Goal: Task Accomplishment & Management: Manage account settings

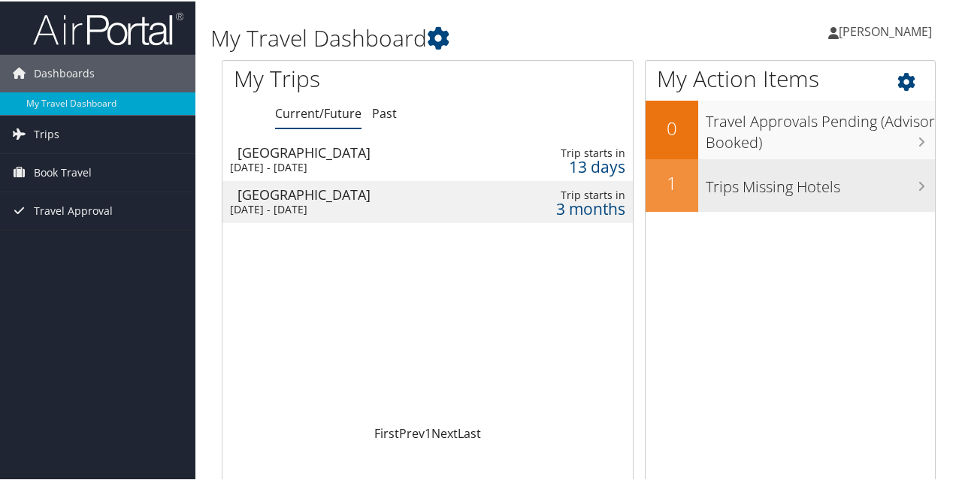
click at [725, 189] on h3 "Trips Missing Hotels" at bounding box center [820, 182] width 229 height 29
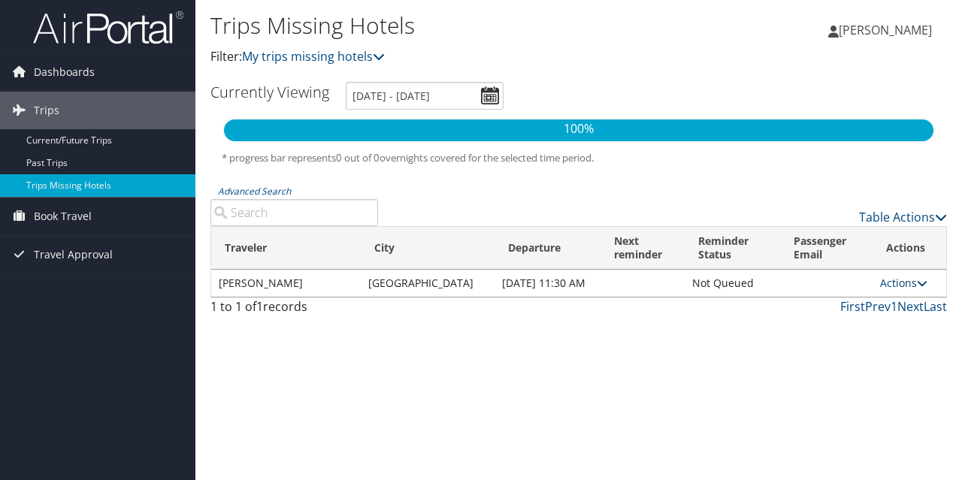
click at [917, 284] on icon at bounding box center [922, 283] width 11 height 11
click at [863, 366] on link "Attach Hotel" at bounding box center [864, 363] width 104 height 26
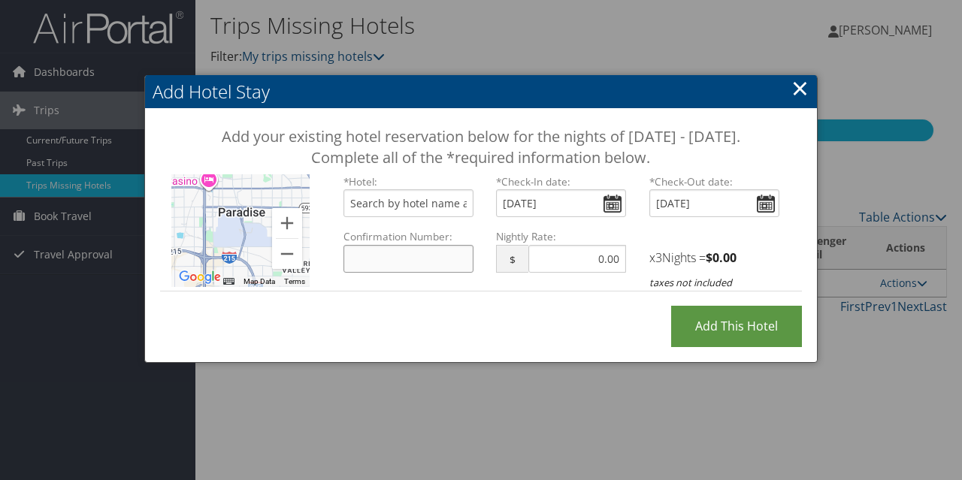
click at [401, 273] on input "Confirmation Number:" at bounding box center [408, 259] width 130 height 28
click at [391, 273] on input "Confirmation Number:" at bounding box center [408, 259] width 130 height 28
paste input "81141685"
type input "81141685"
click at [446, 217] on input "text" at bounding box center [408, 203] width 130 height 28
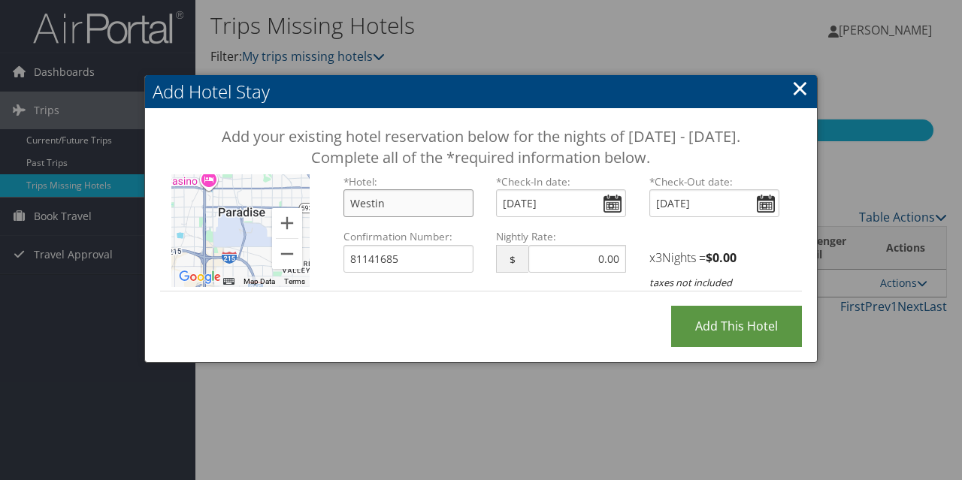
click at [423, 217] on input "Westin" at bounding box center [408, 203] width 130 height 28
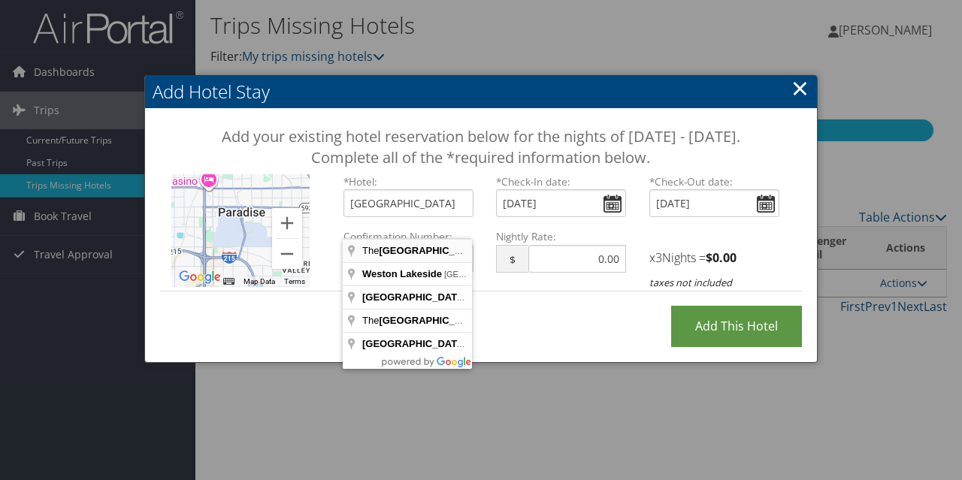
type input "The Westin Lake Las Vegas Resort & Spa, Montelago Boulevard, Henderson, NV, USA"
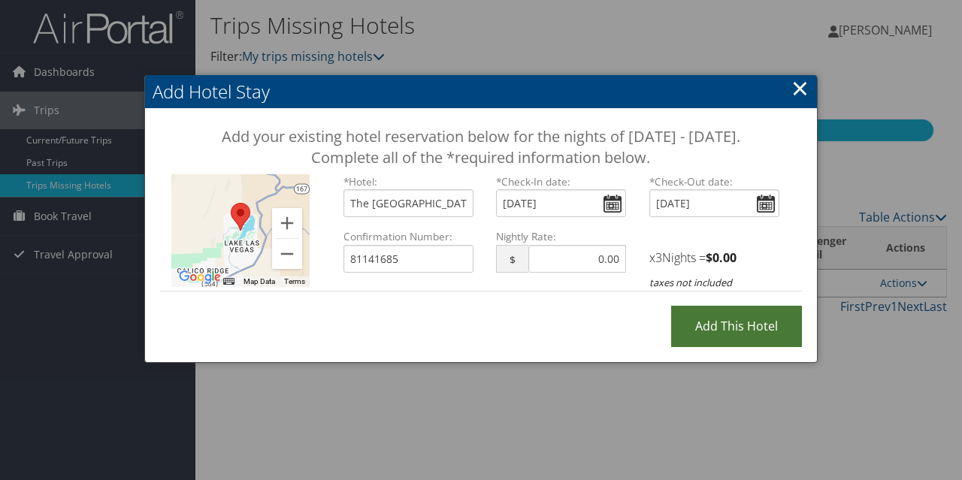
click at [725, 345] on input "Add this Hotel" at bounding box center [736, 326] width 131 height 41
type input "Processing..."
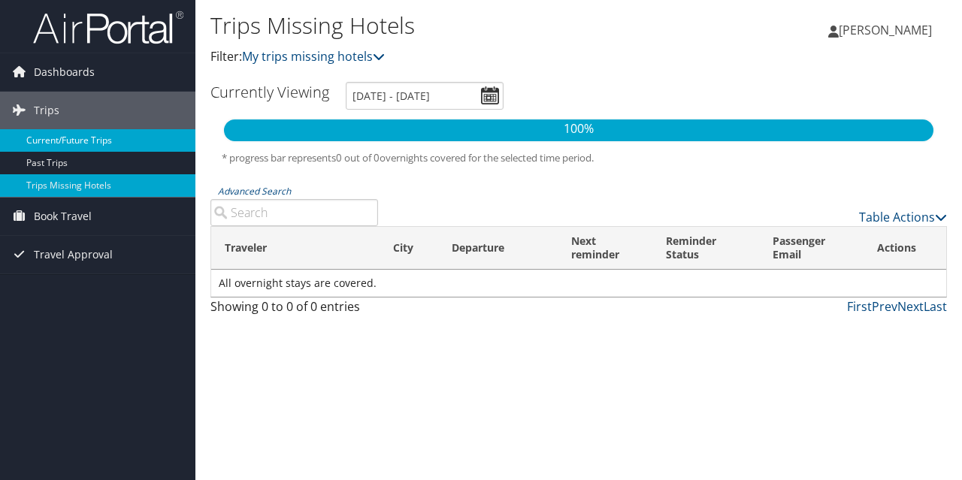
click at [57, 141] on link "Current/Future Trips" at bounding box center [97, 140] width 195 height 23
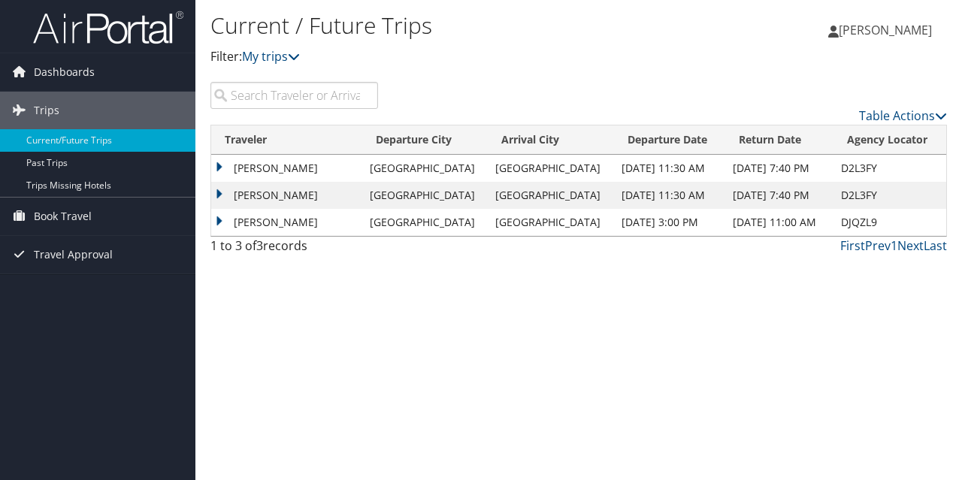
click at [226, 199] on td "[PERSON_NAME]" at bounding box center [286, 195] width 151 height 27
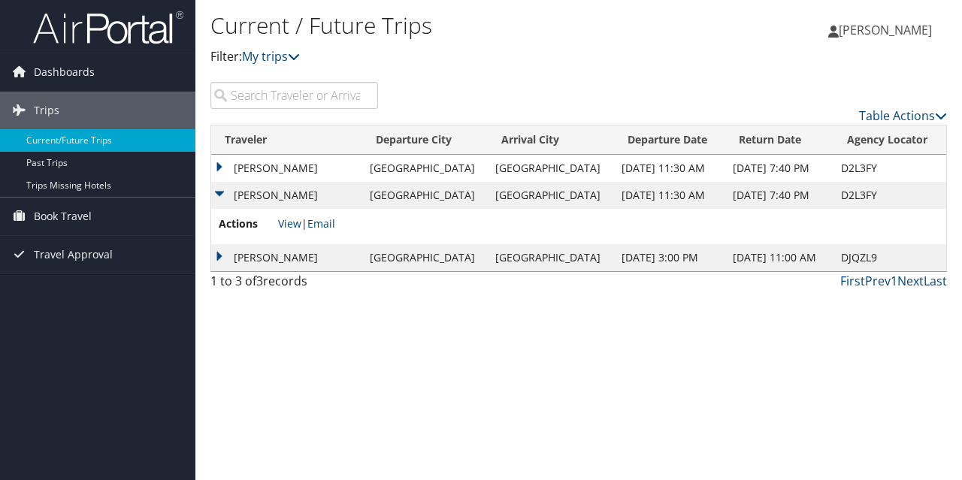
click at [217, 165] on td "[PERSON_NAME]" at bounding box center [286, 168] width 151 height 27
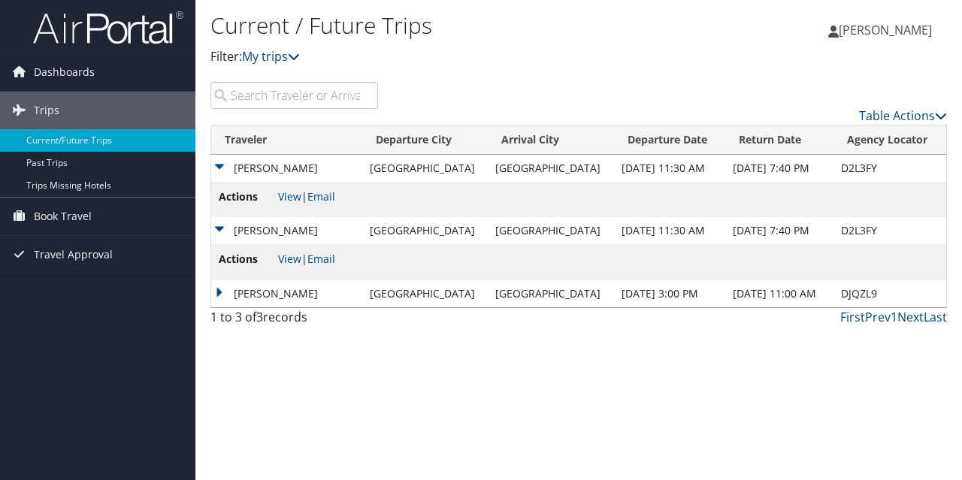
click at [219, 289] on td "[PERSON_NAME]" at bounding box center [286, 293] width 151 height 27
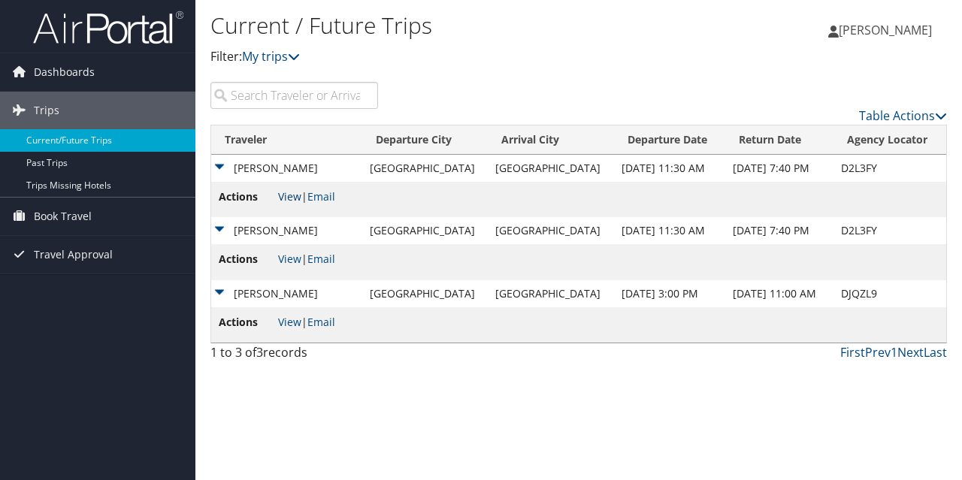
click at [289, 198] on link "View" at bounding box center [289, 196] width 23 height 14
click at [294, 258] on link "View" at bounding box center [289, 259] width 23 height 14
click at [296, 320] on link "View" at bounding box center [289, 322] width 23 height 14
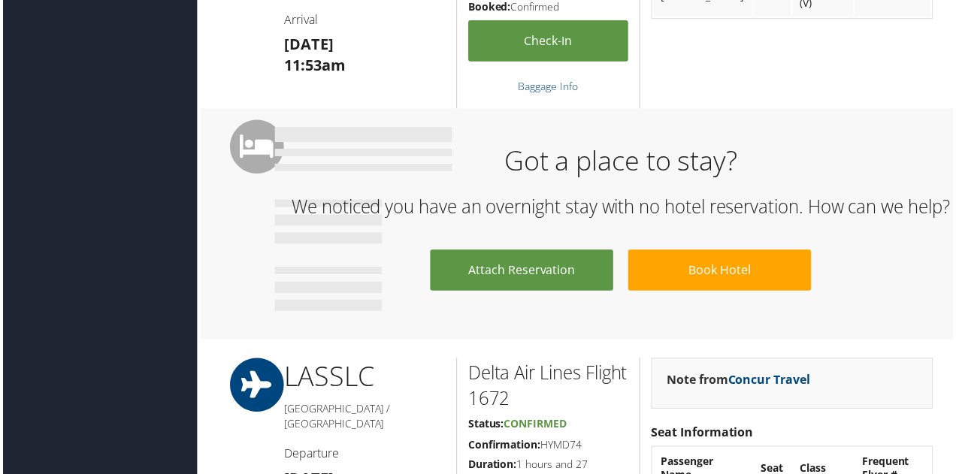
scroll to position [799, 0]
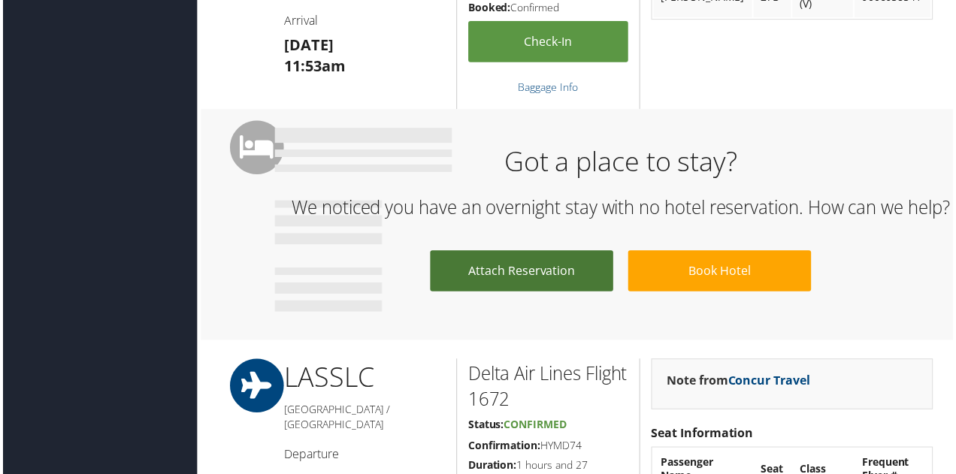
click at [537, 288] on link "Attach Reservation" at bounding box center [522, 272] width 184 height 41
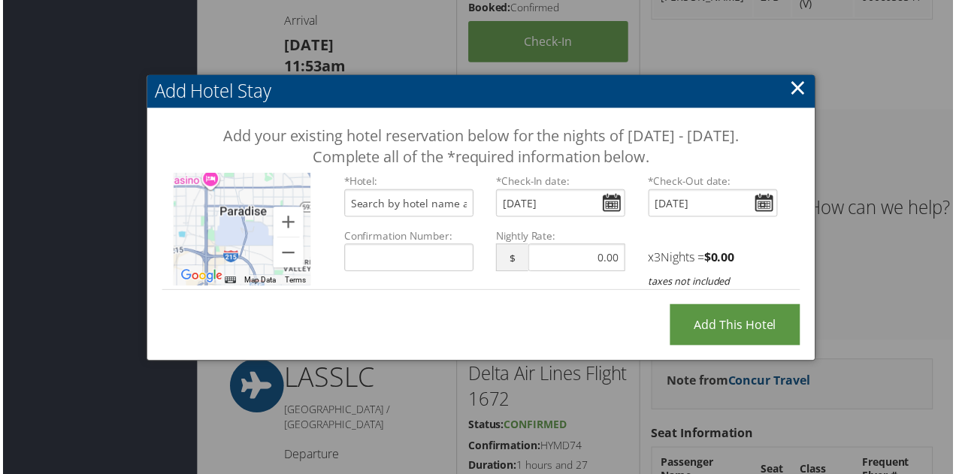
click at [801, 88] on link "×" at bounding box center [799, 88] width 17 height 30
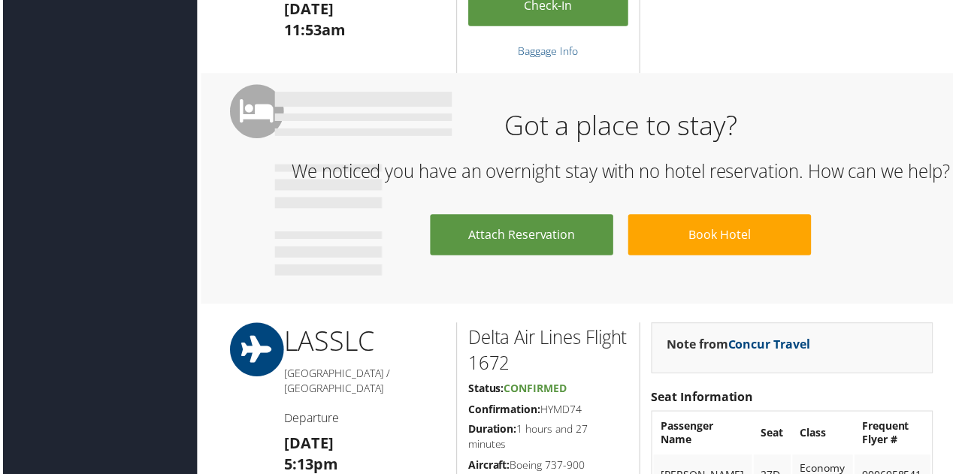
scroll to position [964, 0]
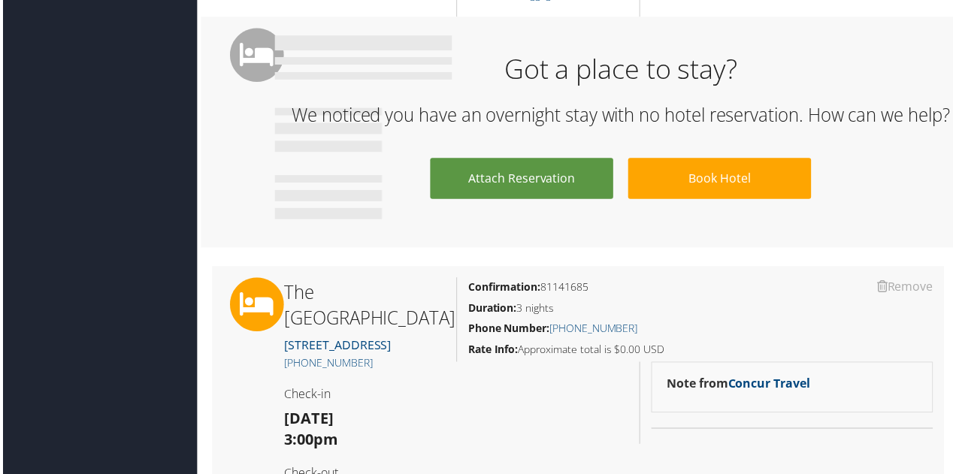
scroll to position [801, 0]
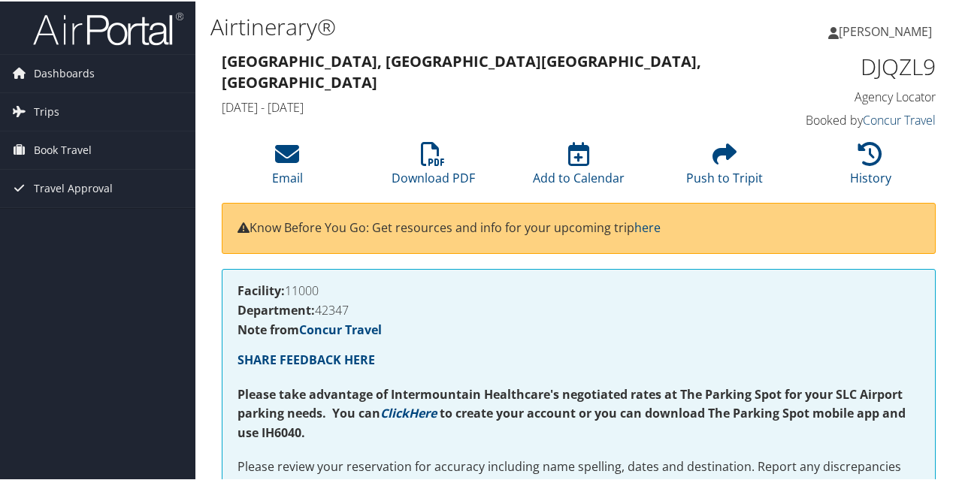
click at [910, 117] on link "Concur Travel" at bounding box center [899, 118] width 73 height 17
click at [96, 128] on link "Trips" at bounding box center [97, 111] width 195 height 38
click at [66, 218] on span "Book Travel" at bounding box center [63, 217] width 58 height 38
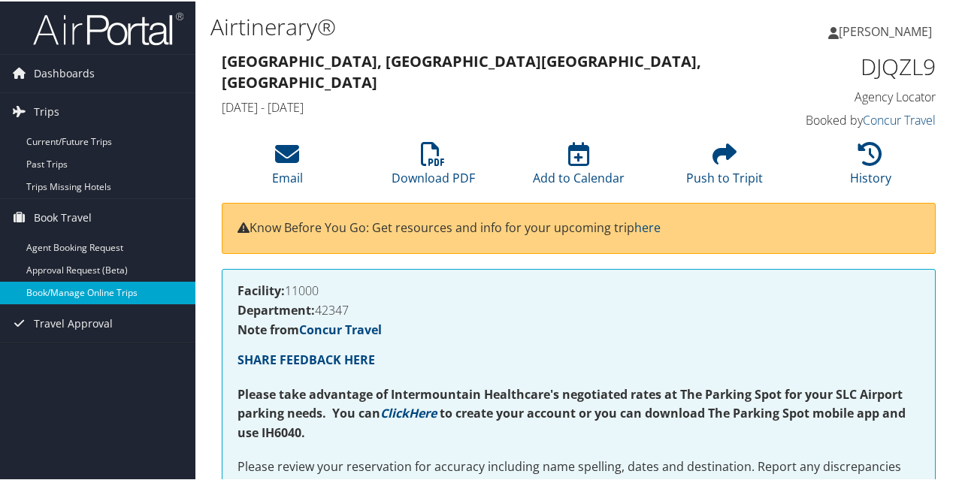
click at [83, 295] on link "Book/Manage Online Trips" at bounding box center [97, 291] width 195 height 23
